Goal: Information Seeking & Learning: Learn about a topic

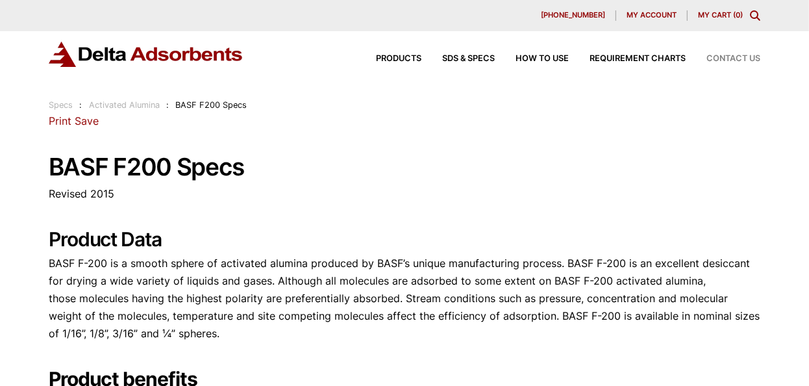
click at [730, 58] on span "Contact Us" at bounding box center [733, 59] width 54 height 8
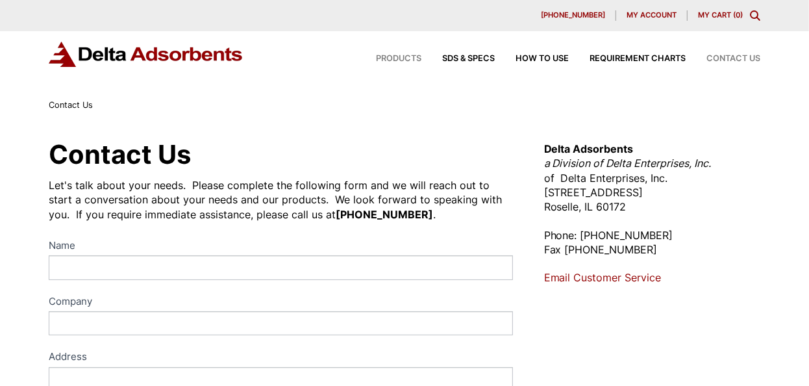
click at [401, 58] on span "Products" at bounding box center [398, 59] width 45 height 8
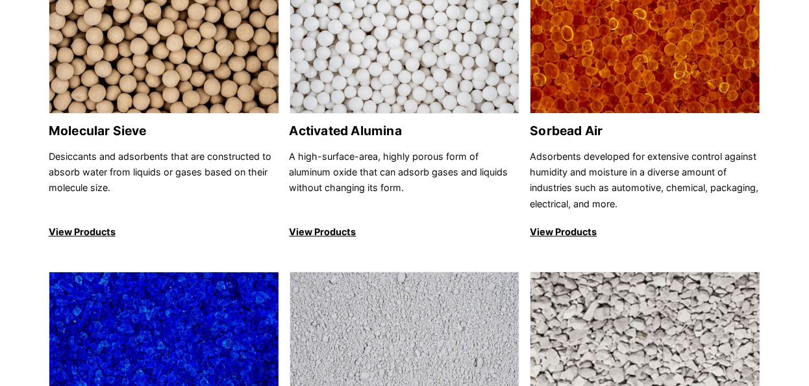
scroll to position [230, 0]
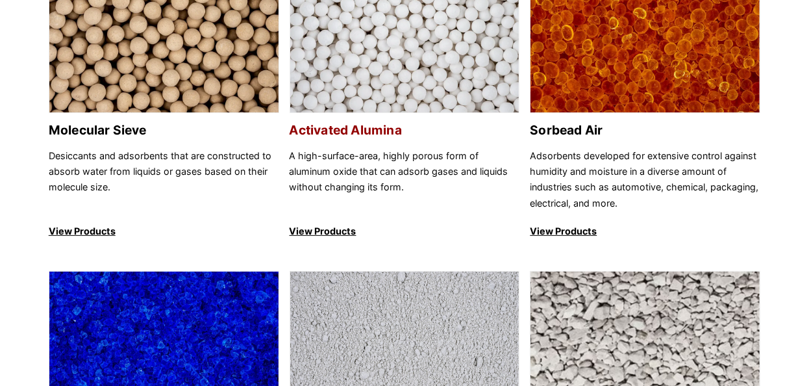
click at [324, 232] on p "View Products" at bounding box center [404, 231] width 230 height 16
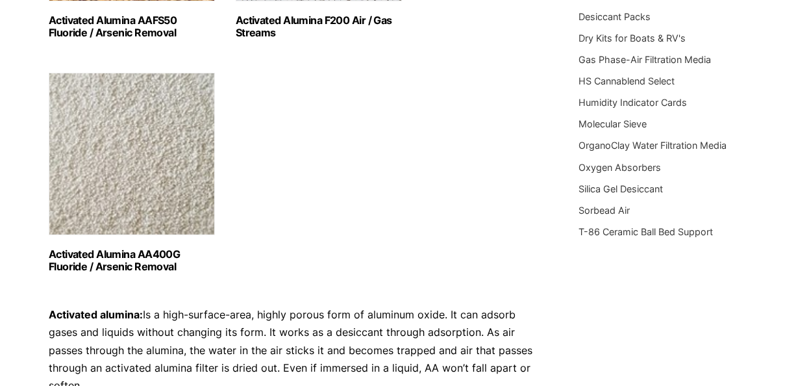
scroll to position [380, 0]
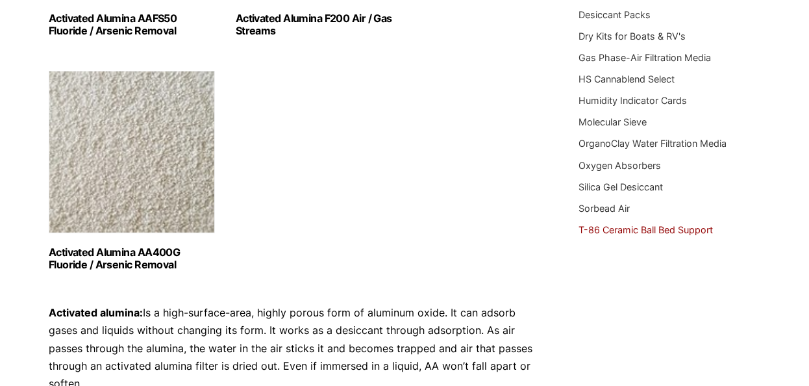
click at [606, 230] on link "T-86 Ceramic Ball Bed Support" at bounding box center [645, 229] width 134 height 11
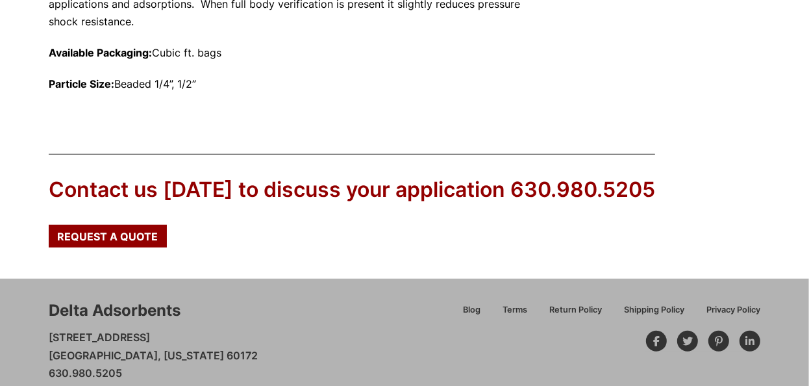
scroll to position [669, 0]
